Goal: Find specific page/section: Find specific page/section

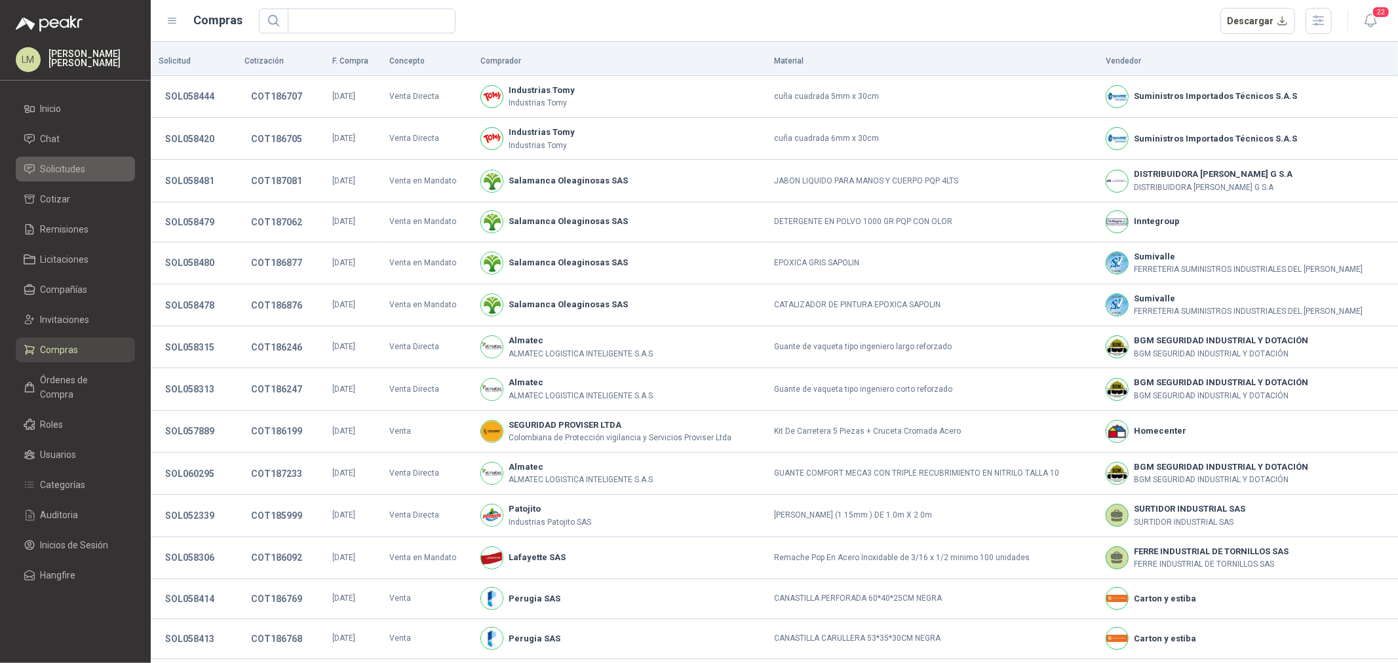
click at [57, 162] on span "Solicitudes" at bounding box center [63, 169] width 45 height 14
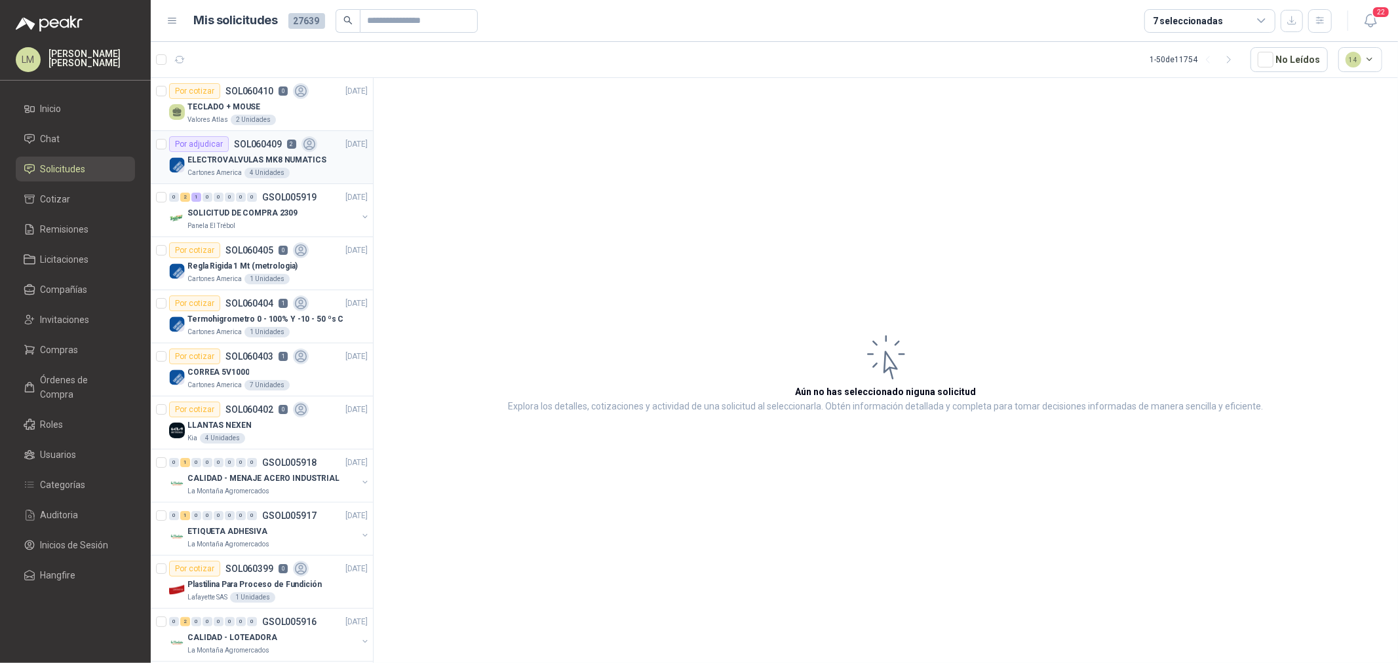
click at [204, 165] on p "ELECTROVALVULAS MK8 NUMATICS" at bounding box center [257, 160] width 139 height 12
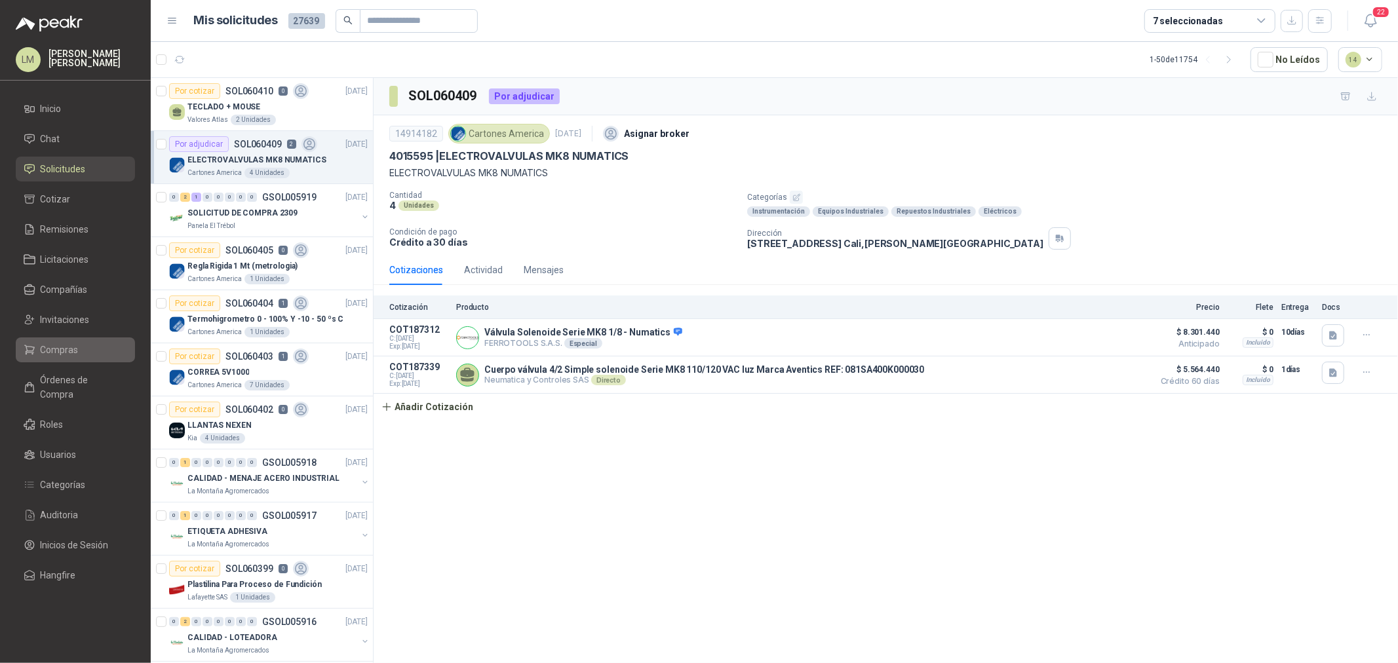
click at [61, 353] on span "Compras" at bounding box center [60, 350] width 38 height 14
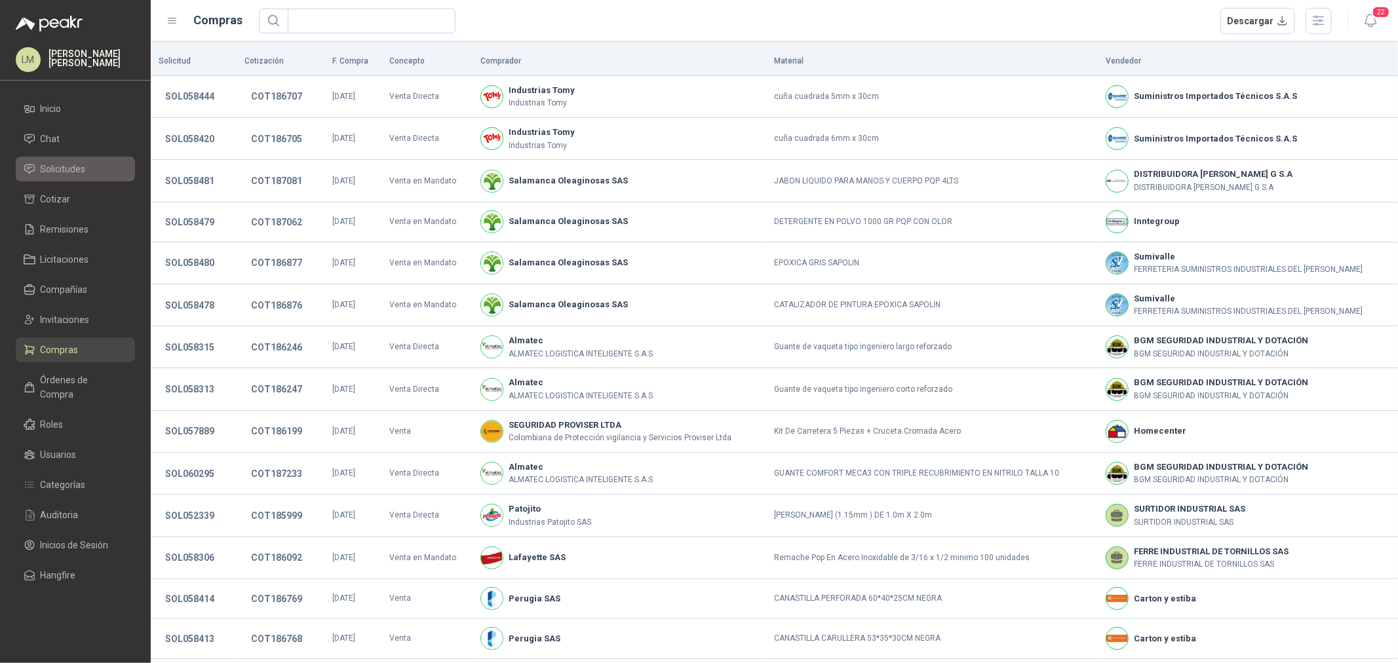
click at [53, 178] on link "Solicitudes" at bounding box center [75, 169] width 119 height 25
